Goal: Find specific page/section: Find specific page/section

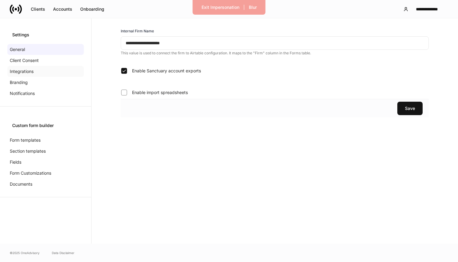
click at [24, 70] on p "Integrations" at bounding box center [22, 71] width 24 height 6
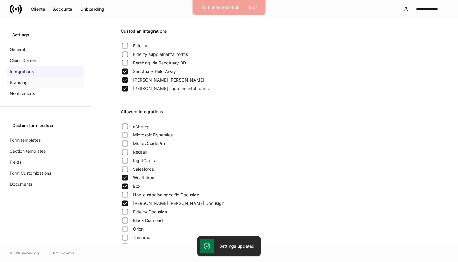
click at [34, 80] on div "Branding" at bounding box center [45, 82] width 77 height 11
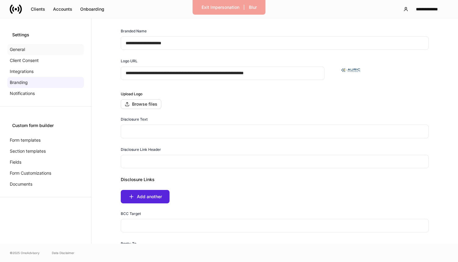
click at [34, 51] on div "General" at bounding box center [45, 49] width 77 height 11
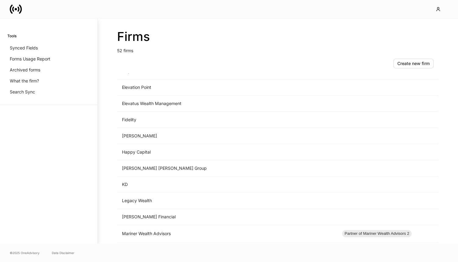
scroll to position [446, 0]
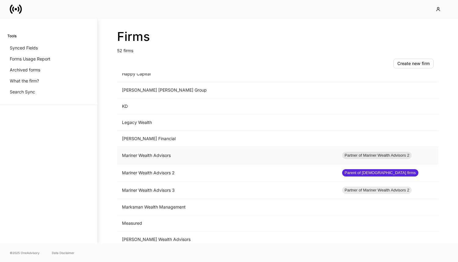
click at [166, 156] on td "Mariner Wealth Advisors" at bounding box center [227, 155] width 220 height 17
